Goal: Task Accomplishment & Management: Manage account settings

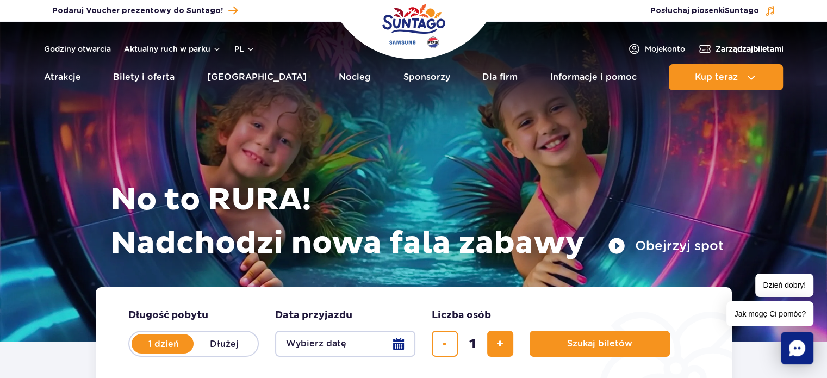
click at [736, 49] on span "Zarządzaj biletami" at bounding box center [749, 48] width 68 height 11
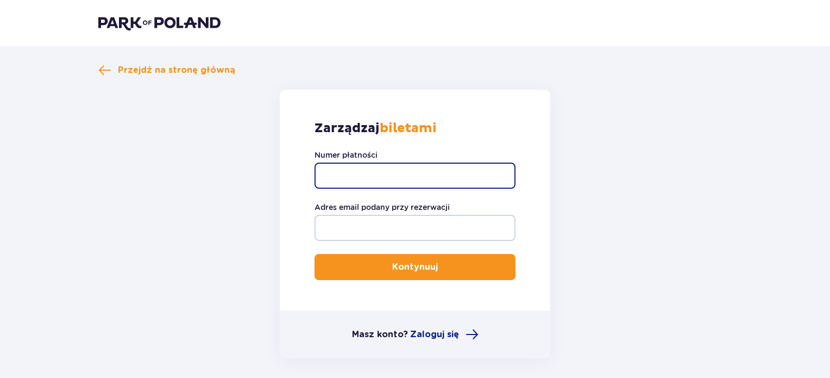
click at [421, 174] on input "Numer płatności" at bounding box center [415, 175] width 201 height 26
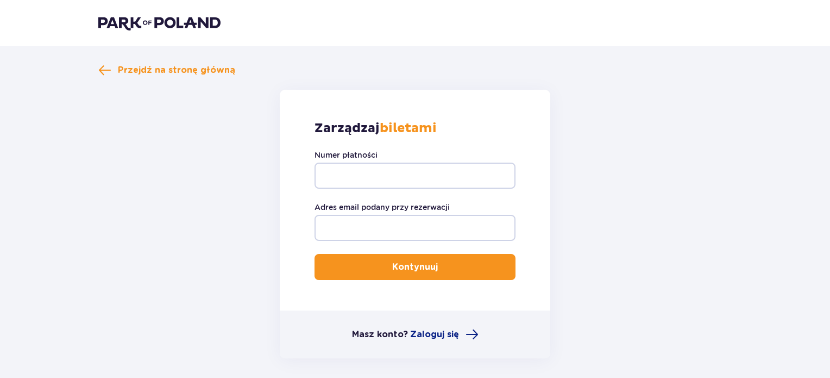
click at [623, 151] on form "Zarządzaj biletami Numer płatności Adres email podany przy rezerwacji Kontynuuj…" at bounding box center [415, 224] width 634 height 268
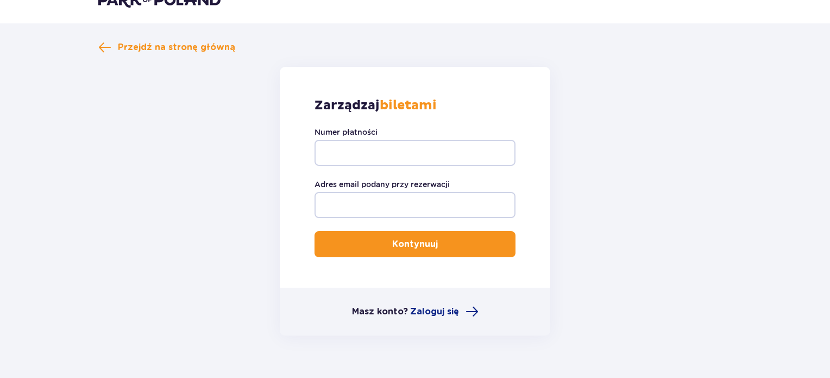
scroll to position [46, 0]
